Goal: Information Seeking & Learning: Learn about a topic

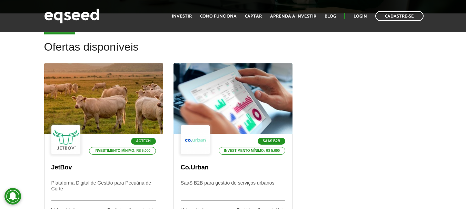
scroll to position [173, 0]
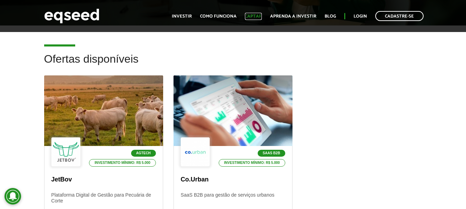
click at [254, 17] on link "Captar" at bounding box center [253, 16] width 17 height 4
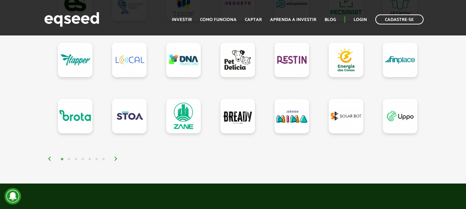
scroll to position [690, 0]
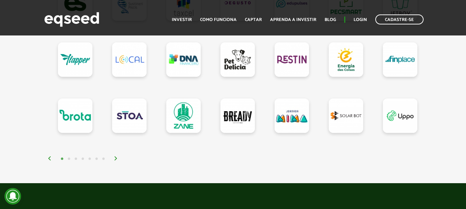
click at [115, 159] on img at bounding box center [116, 159] width 4 height 4
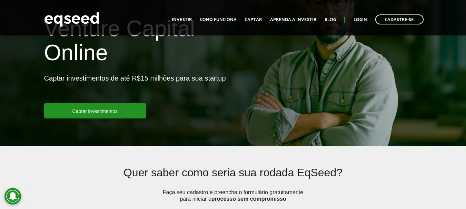
scroll to position [0, 0]
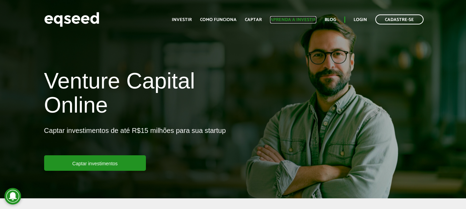
click at [284, 21] on link "Aprenda a investir" at bounding box center [293, 20] width 46 height 4
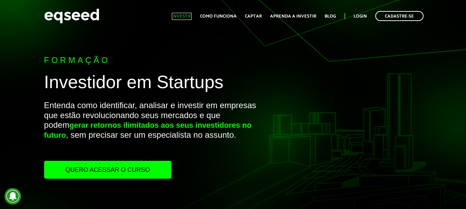
click at [183, 16] on link "Investir" at bounding box center [182, 16] width 20 height 4
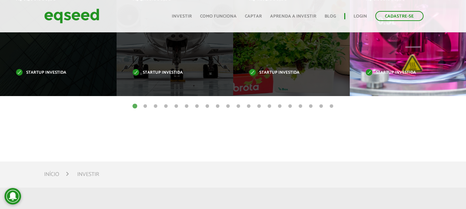
scroll to position [380, 0]
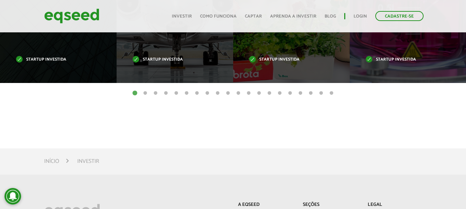
click at [147, 92] on button "2" at bounding box center [145, 93] width 7 height 7
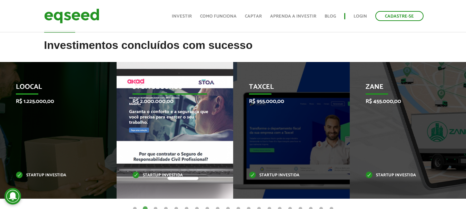
scroll to position [276, 0]
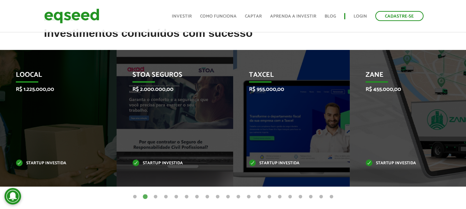
click at [157, 196] on button "3" at bounding box center [155, 197] width 7 height 7
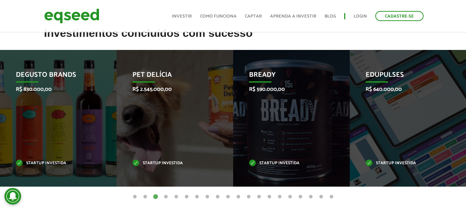
click at [167, 196] on button "4" at bounding box center [166, 197] width 7 height 7
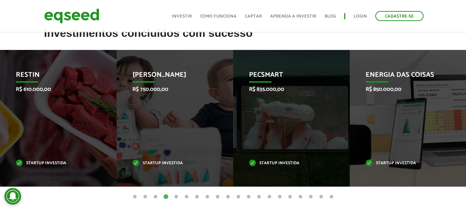
click at [176, 197] on button "5" at bounding box center [176, 197] width 7 height 7
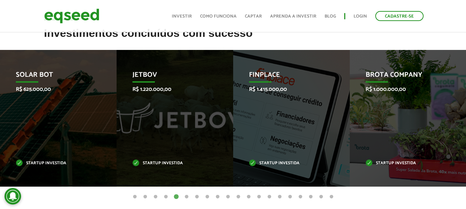
click at [187, 197] on button "6" at bounding box center [186, 197] width 7 height 7
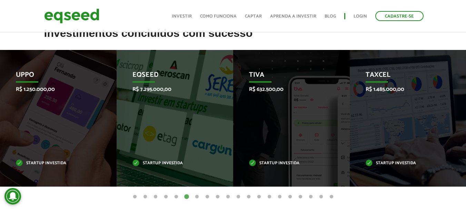
click at [196, 196] on button "7" at bounding box center [197, 197] width 7 height 7
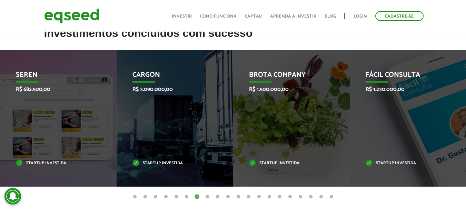
click at [209, 197] on button "8" at bounding box center [207, 197] width 7 height 7
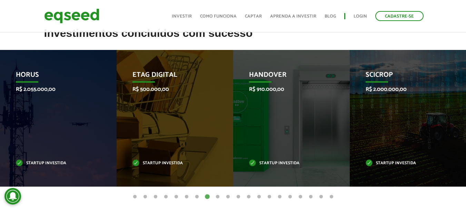
click at [220, 197] on button "9" at bounding box center [217, 197] width 7 height 7
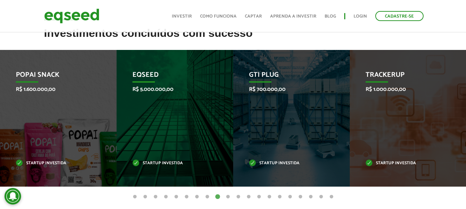
click at [229, 197] on button "10" at bounding box center [228, 197] width 7 height 7
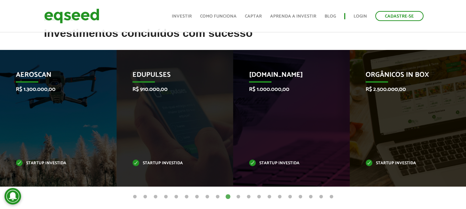
click at [239, 199] on button "11" at bounding box center [238, 197] width 7 height 7
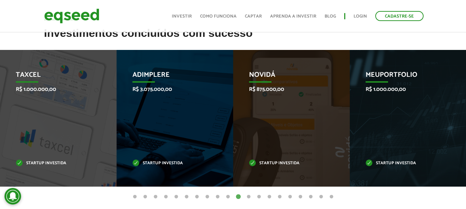
click at [248, 198] on button "12" at bounding box center [248, 197] width 7 height 7
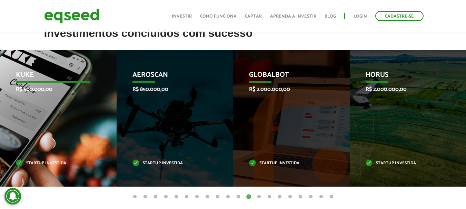
click at [21, 75] on p "Kuke" at bounding box center [53, 77] width 75 height 12
click at [38, 109] on div "Kuke R$ 500.000,00 Startup investida" at bounding box center [53, 118] width 106 height 137
drag, startPoint x: 47, startPoint y: 148, endPoint x: 53, endPoint y: 162, distance: 15.4
click at [47, 149] on div "Kuke R$ 500.000,00 Startup investida" at bounding box center [53, 118] width 106 height 137
click at [53, 162] on p "Startup investida" at bounding box center [53, 164] width 75 height 4
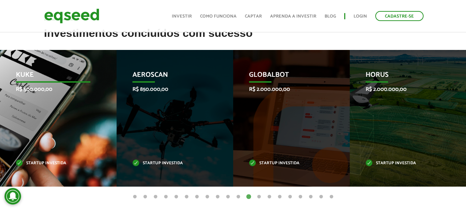
click at [77, 161] on div "Kuke R$ 500.000,00 Startup investida" at bounding box center [53, 118] width 106 height 137
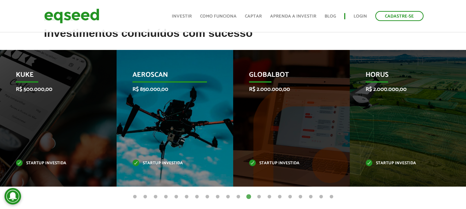
click at [157, 120] on div "Aeroscan R$ 850.000,00 Startup investida" at bounding box center [170, 118] width 106 height 137
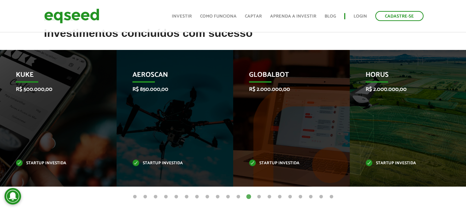
click at [261, 197] on button "13" at bounding box center [259, 197] width 7 height 7
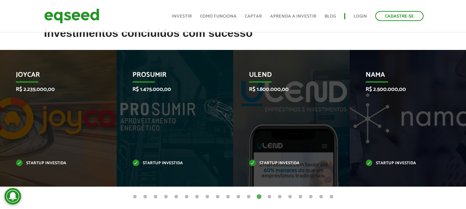
click at [269, 197] on button "14" at bounding box center [269, 197] width 7 height 7
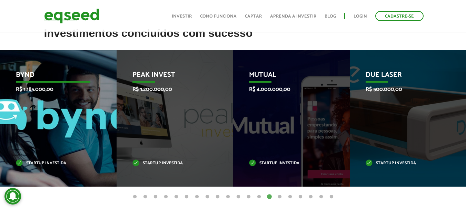
click at [72, 136] on div "Bynd R$ 1.185.000,00 Startup investida" at bounding box center [53, 118] width 106 height 137
click at [19, 74] on p "Bynd" at bounding box center [53, 77] width 75 height 12
click at [43, 150] on div "Bynd R$ 1.185.000,00 Startup investida" at bounding box center [53, 118] width 106 height 137
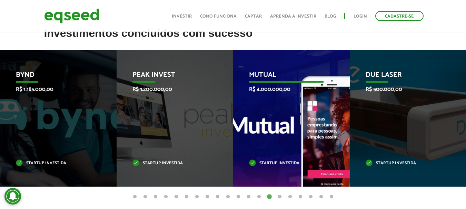
click at [272, 91] on p "R$ 4.000.000,00" at bounding box center [286, 89] width 75 height 7
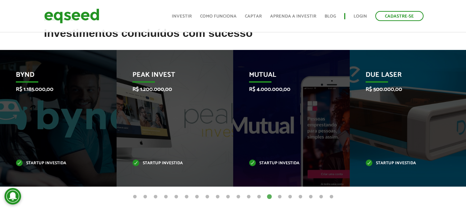
drag, startPoint x: 247, startPoint y: 75, endPoint x: 74, endPoint y: 29, distance: 179.2
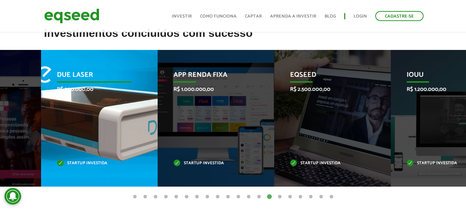
drag, startPoint x: 405, startPoint y: 121, endPoint x: 63, endPoint y: 51, distance: 348.7
click at [63, 51] on div "Due Laser R$ 500.000,00 Startup investida" at bounding box center [94, 118] width 106 height 137
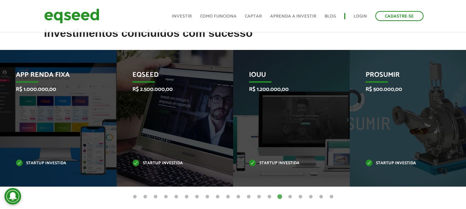
click at [290, 195] on button "16" at bounding box center [290, 197] width 7 height 7
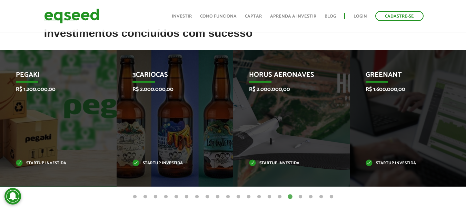
click at [300, 198] on button "17" at bounding box center [300, 197] width 7 height 7
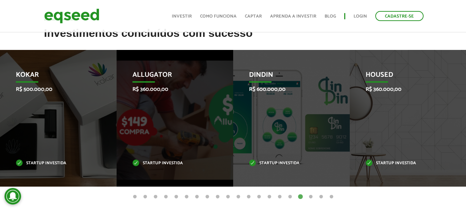
click at [310, 196] on button "18" at bounding box center [310, 197] width 7 height 7
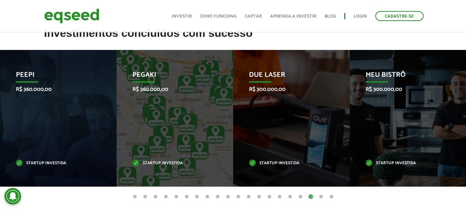
click at [321, 197] on button "19" at bounding box center [321, 197] width 7 height 7
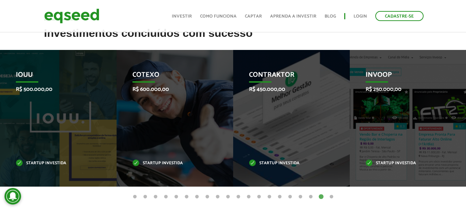
click at [331, 197] on button "20" at bounding box center [331, 197] width 7 height 7
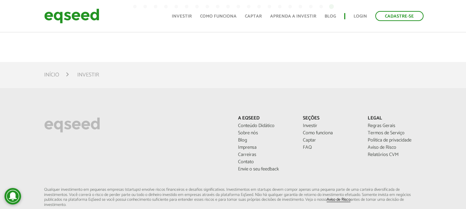
scroll to position [483, 0]
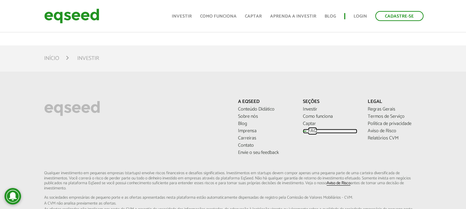
click at [310, 132] on link "FAQ" at bounding box center [330, 131] width 55 height 5
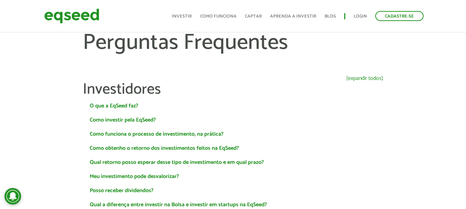
scroll to position [35, 0]
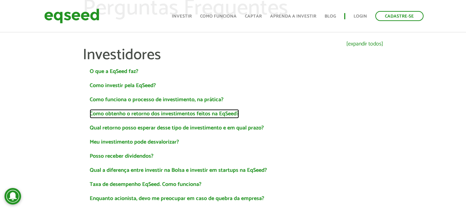
click at [233, 114] on link "Como obtenho o retorno dos investimentos feitos na EqSeed?" at bounding box center [164, 114] width 149 height 6
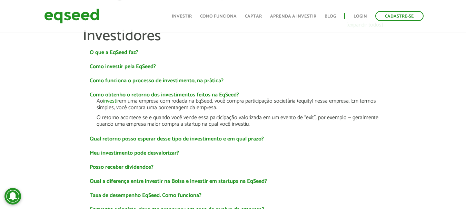
scroll to position [69, 0]
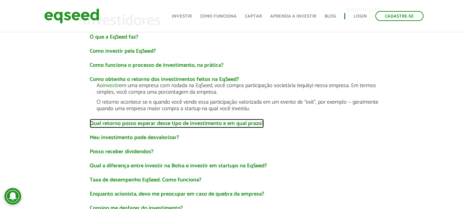
click at [230, 122] on link "Qual retorno posso esperar desse tipo de investimento e em qual prazo?" at bounding box center [177, 124] width 174 height 6
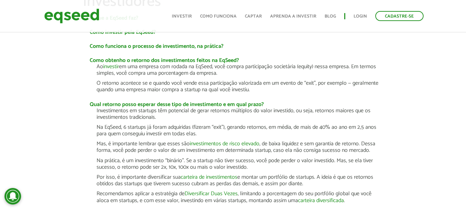
scroll to position [104, 0]
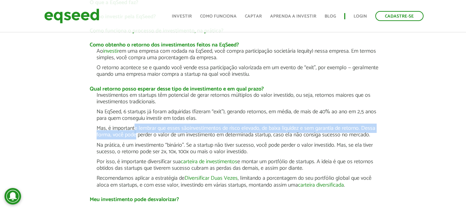
drag, startPoint x: 135, startPoint y: 130, endPoint x: 135, endPoint y: 135, distance: 5.2
click at [135, 135] on p "Mas, é importante lembrar que esses são investimentos de risco elevado , de bai…" at bounding box center [240, 131] width 287 height 13
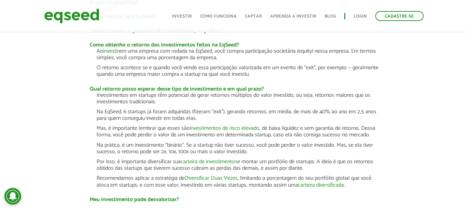
click at [149, 150] on p "Na prática, é um investimento “binário”. Se a startup não tiver sucesso, você p…" at bounding box center [240, 148] width 287 height 13
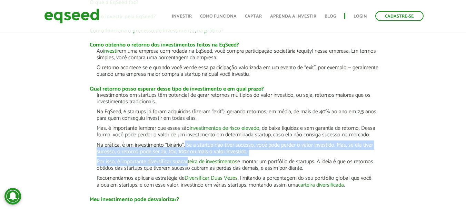
drag, startPoint x: 186, startPoint y: 146, endPoint x: 189, endPoint y: 160, distance: 14.8
click at [189, 160] on div "Investimentos em startups têm potencial de gerar retornos múltiplos do valor in…" at bounding box center [240, 140] width 287 height 97
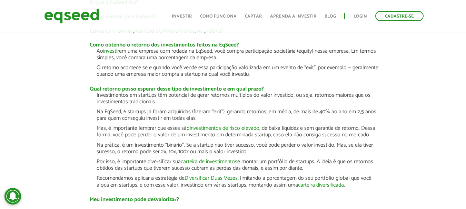
click at [151, 168] on p "Por isso, é importante diversificar sua carteira de investimentos e montar um p…" at bounding box center [240, 165] width 287 height 13
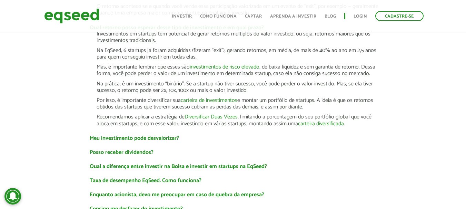
scroll to position [173, 0]
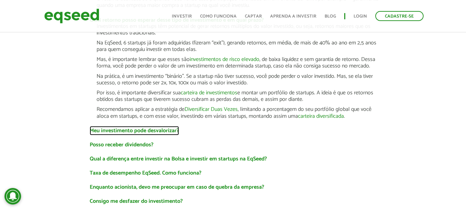
click at [132, 134] on link "Meu investimento pode desvalorizar?" at bounding box center [134, 131] width 89 height 6
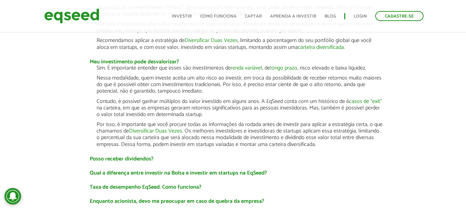
scroll to position [276, 0]
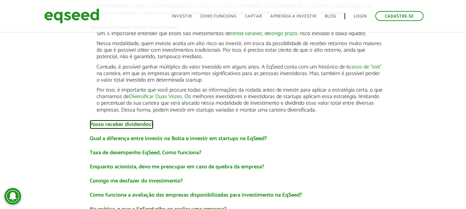
click at [132, 122] on link "Posso receber dividendos?" at bounding box center [122, 125] width 64 height 6
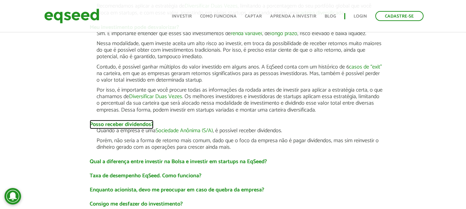
click at [132, 125] on link "Posso receber dividendos?" at bounding box center [122, 125] width 64 height 6
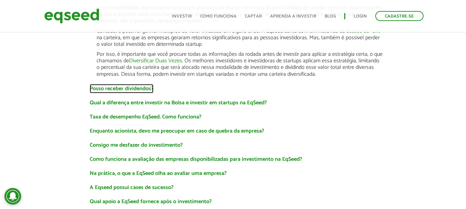
scroll to position [345, 0]
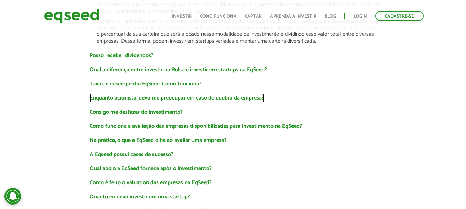
click at [157, 100] on link "Enquanto acionista, devo me preocupar em caso de quebra da empresa?" at bounding box center [177, 99] width 175 height 6
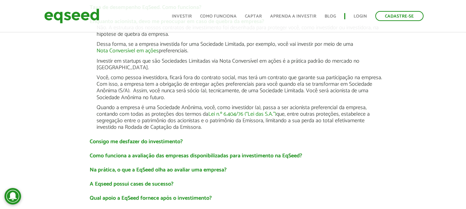
scroll to position [449, 0]
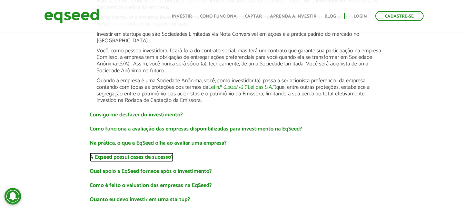
click at [140, 155] on link "A Eqseed possui cases de sucesso?" at bounding box center [132, 158] width 84 height 6
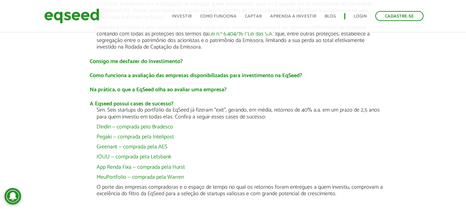
scroll to position [518, 0]
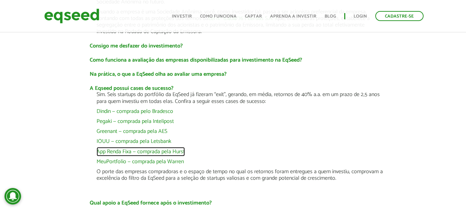
click at [119, 149] on link "App Renda Fixa — comprada pela Hurst" at bounding box center [141, 152] width 88 height 6
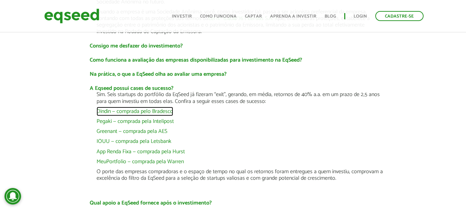
click at [99, 109] on link "Dindin — comprada pelo Bradesco" at bounding box center [135, 112] width 77 height 6
